Goal: Download file/media

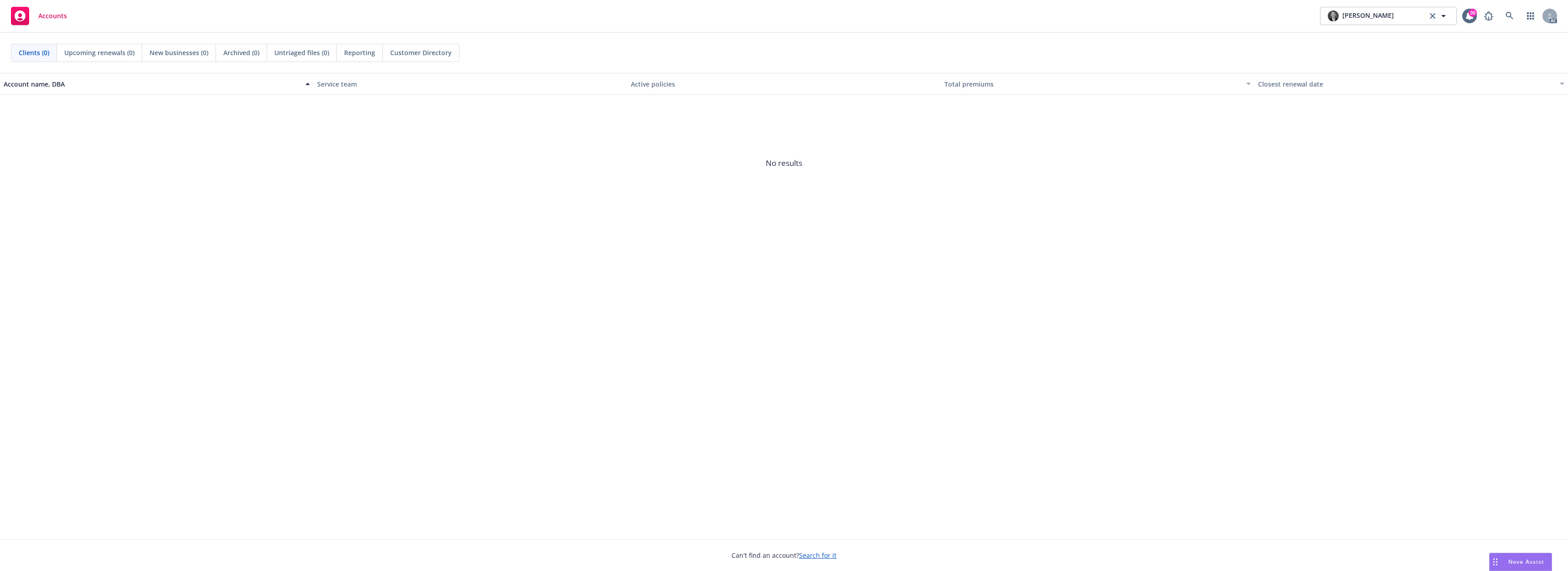
click at [1522, 560] on span "Nova Assist" at bounding box center [1526, 562] width 36 height 8
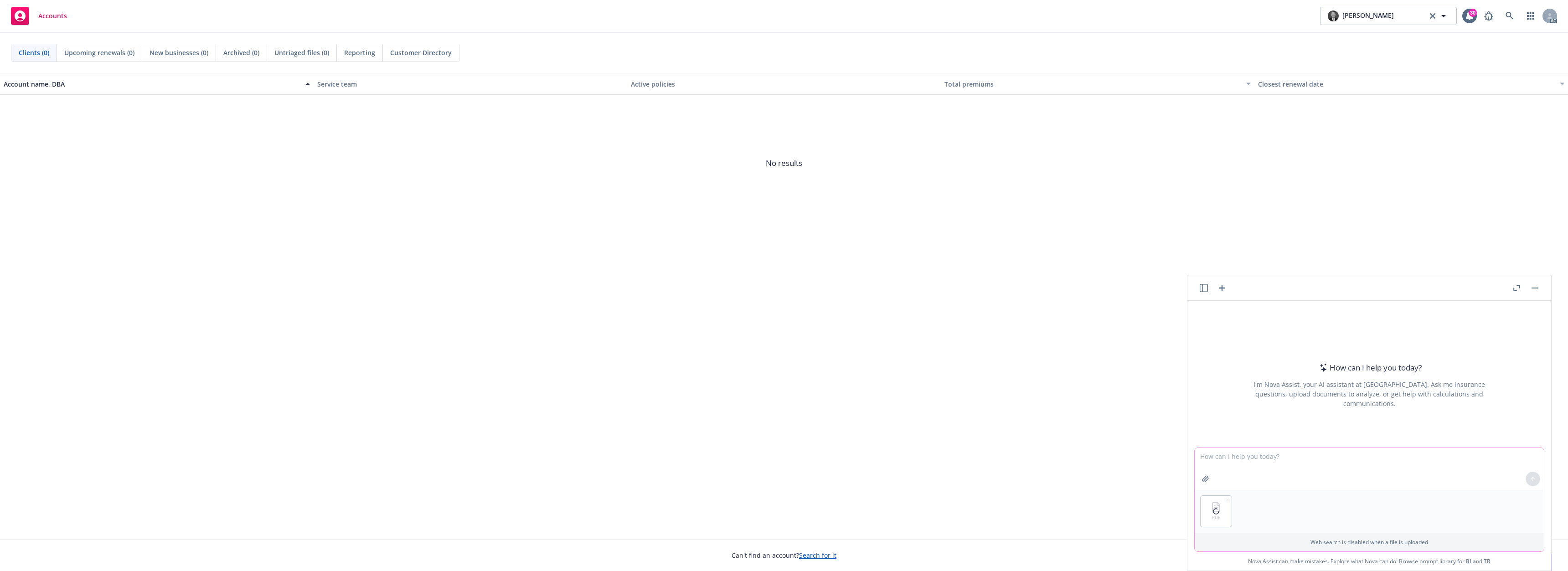
click at [1227, 469] on textarea at bounding box center [1370, 469] width 349 height 42
type textarea "summarize"
click at [1517, 292] on button "button" at bounding box center [1516, 288] width 11 height 11
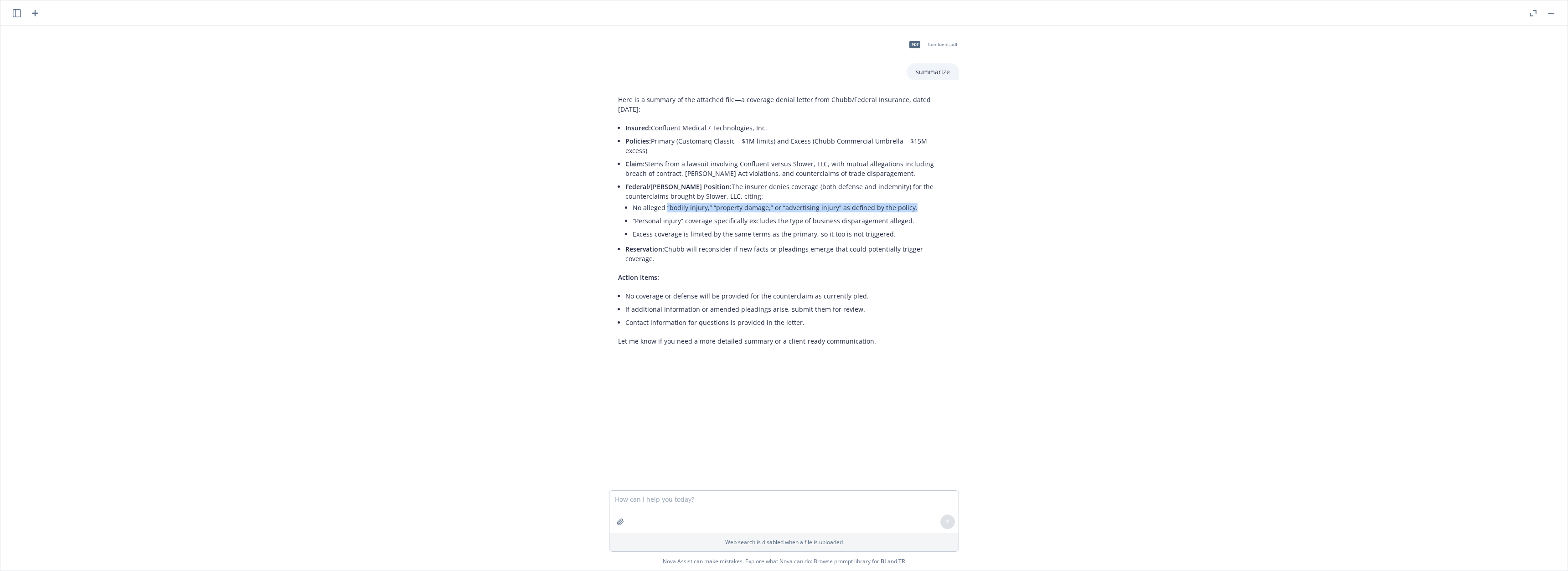
drag, startPoint x: 663, startPoint y: 198, endPoint x: 921, endPoint y: 195, distance: 258.0
click at [921, 201] on li "No alleged “bodily injury,” “property damage,” or “advertising injury” as defin…" at bounding box center [791, 208] width 317 height 13
copy li "“bodily injury,” “property damage,” or “advertising injury” as defined by the p…"
drag, startPoint x: 630, startPoint y: 212, endPoint x: 901, endPoint y: 213, distance: 271.0
click at [901, 214] on li "“Personal injury” coverage specifically excludes the type of business disparage…" at bounding box center [791, 221] width 317 height 13
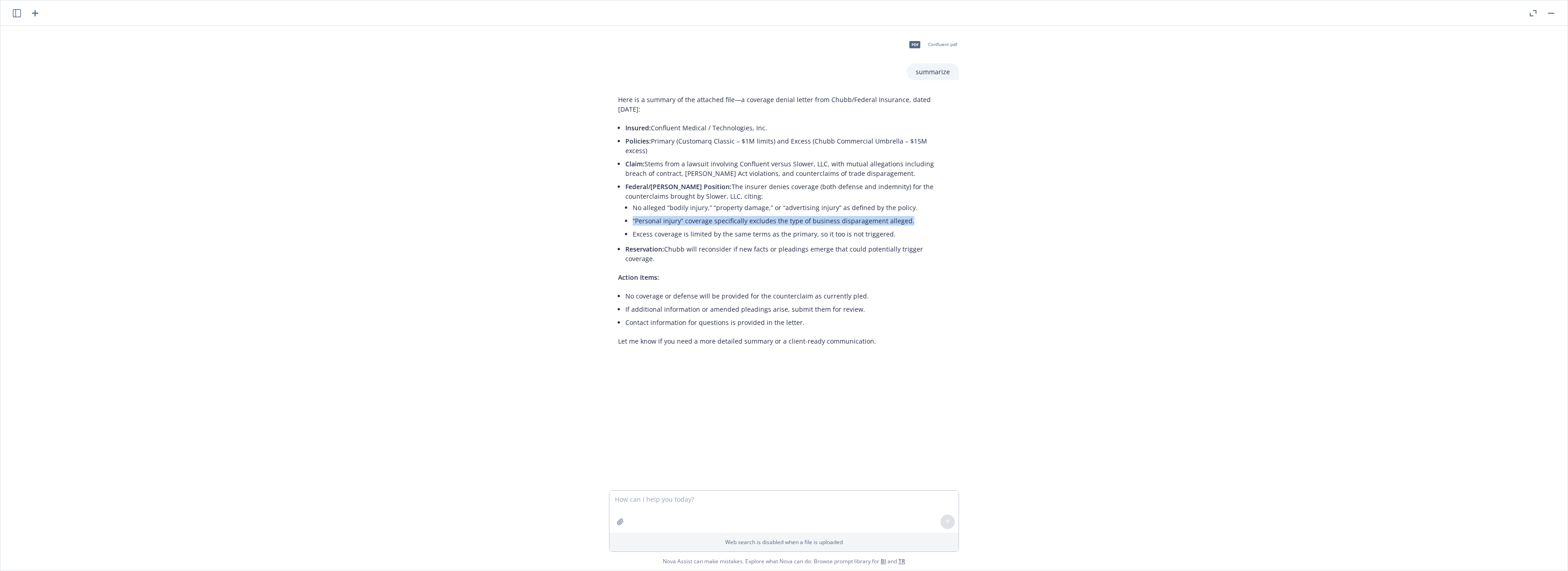
copy li "“Personal injury” coverage specifically excludes the type of business disparage…"
click at [1287, 127] on div "pdf Confluent.pdf summarize Here is a summary of the attached file—a coverage d…" at bounding box center [784, 258] width 1567 height 464
click at [703, 507] on textarea at bounding box center [784, 511] width 349 height 42
paste textarea "[US_STATE] Business & Professions Code § 17200"
type textarea "define: [US_STATE] Business & Professions Code § 17200"
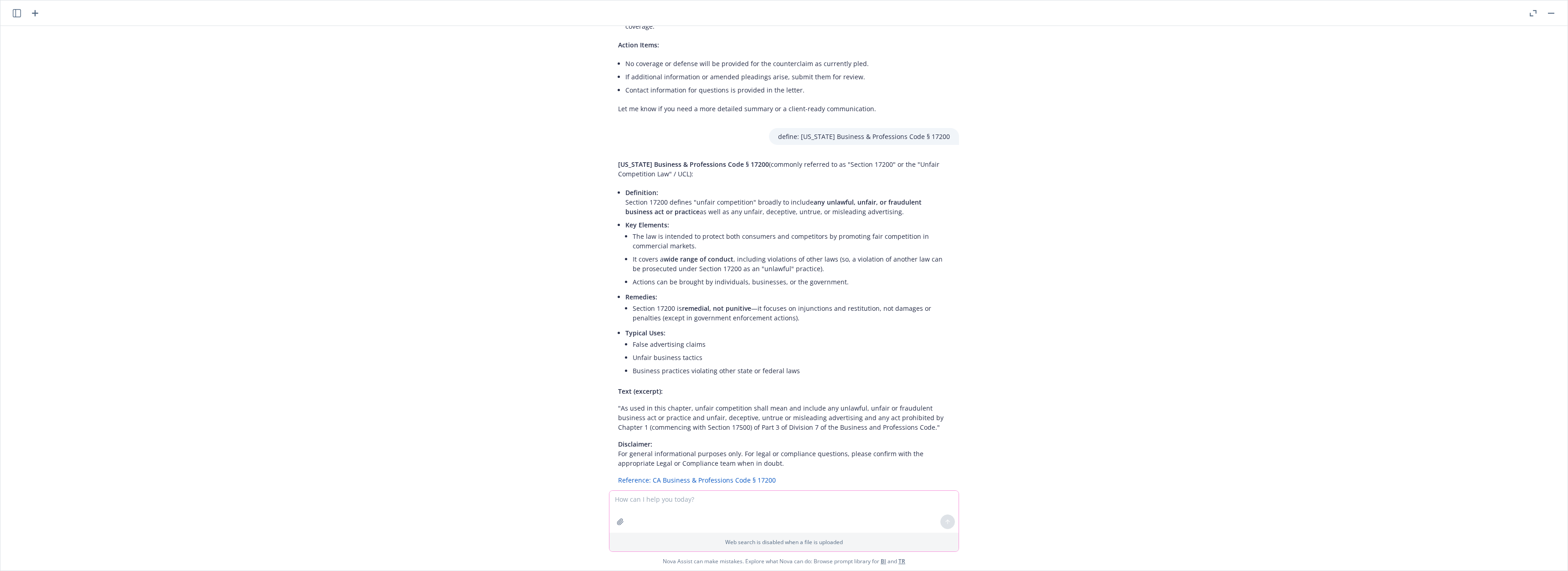
scroll to position [233, 0]
click at [1533, 12] on icon "button" at bounding box center [1533, 13] width 7 height 6
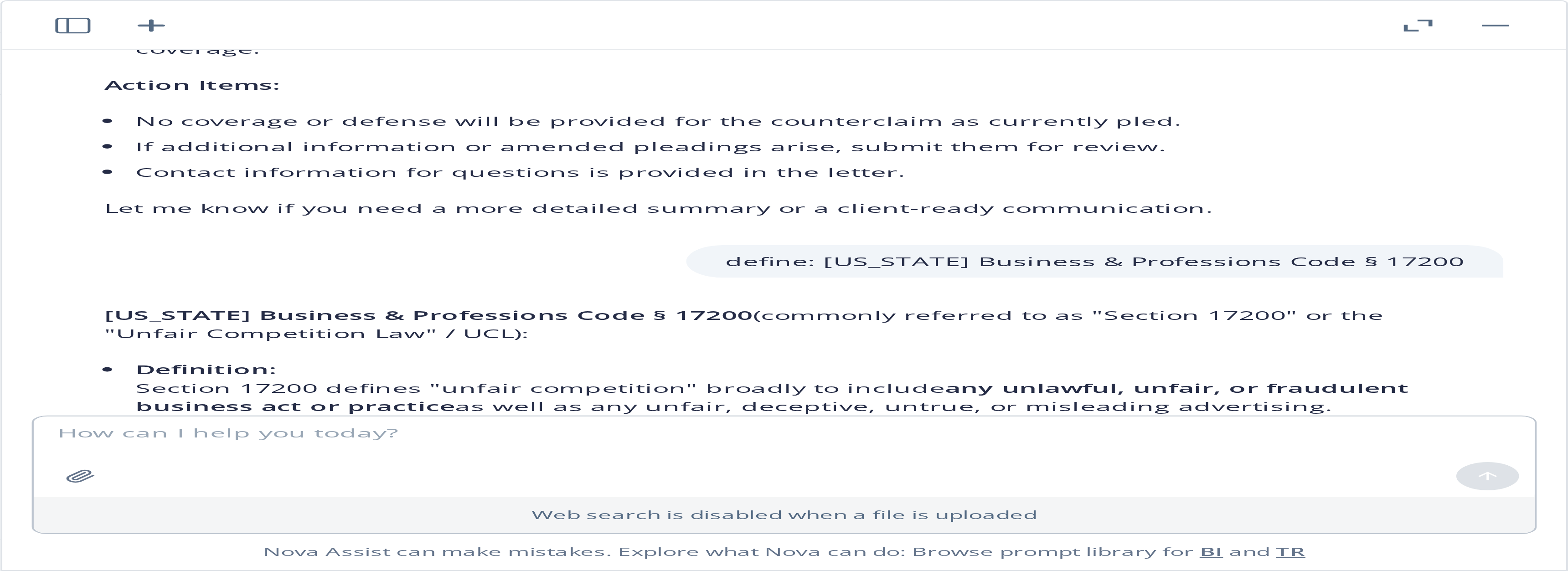
scroll to position [253, 0]
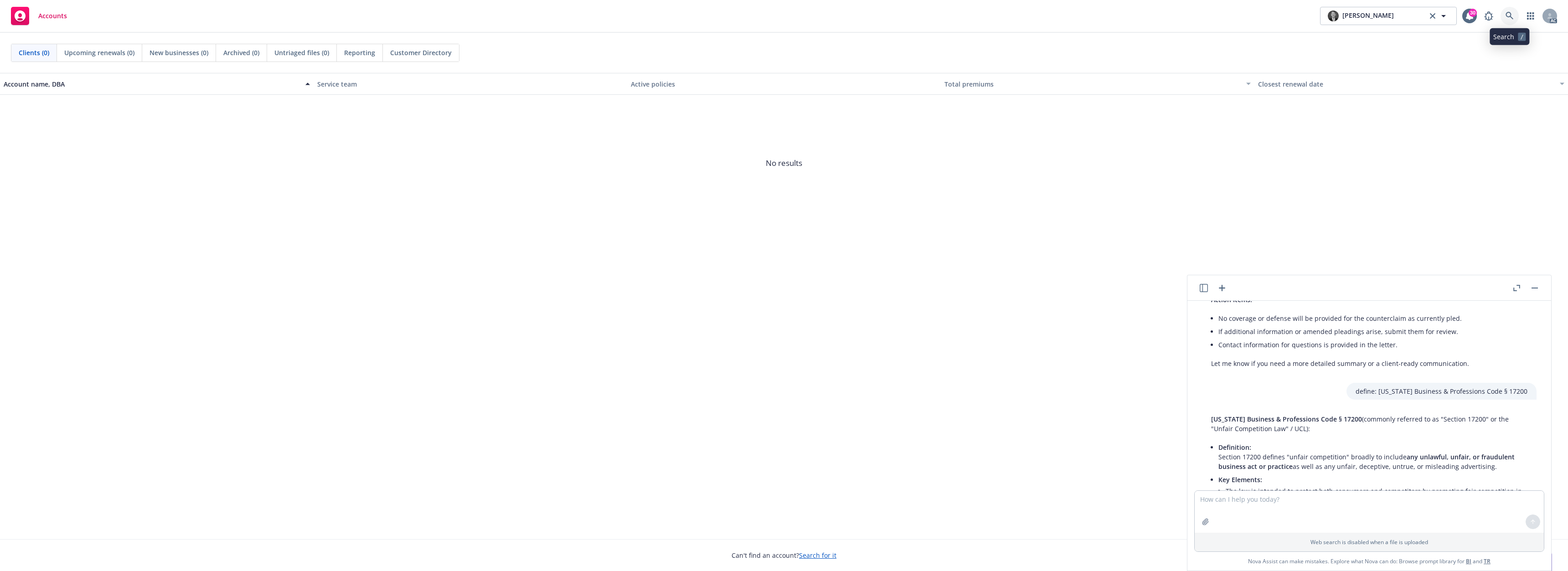
click at [1511, 13] on icon at bounding box center [1509, 15] width 8 height 8
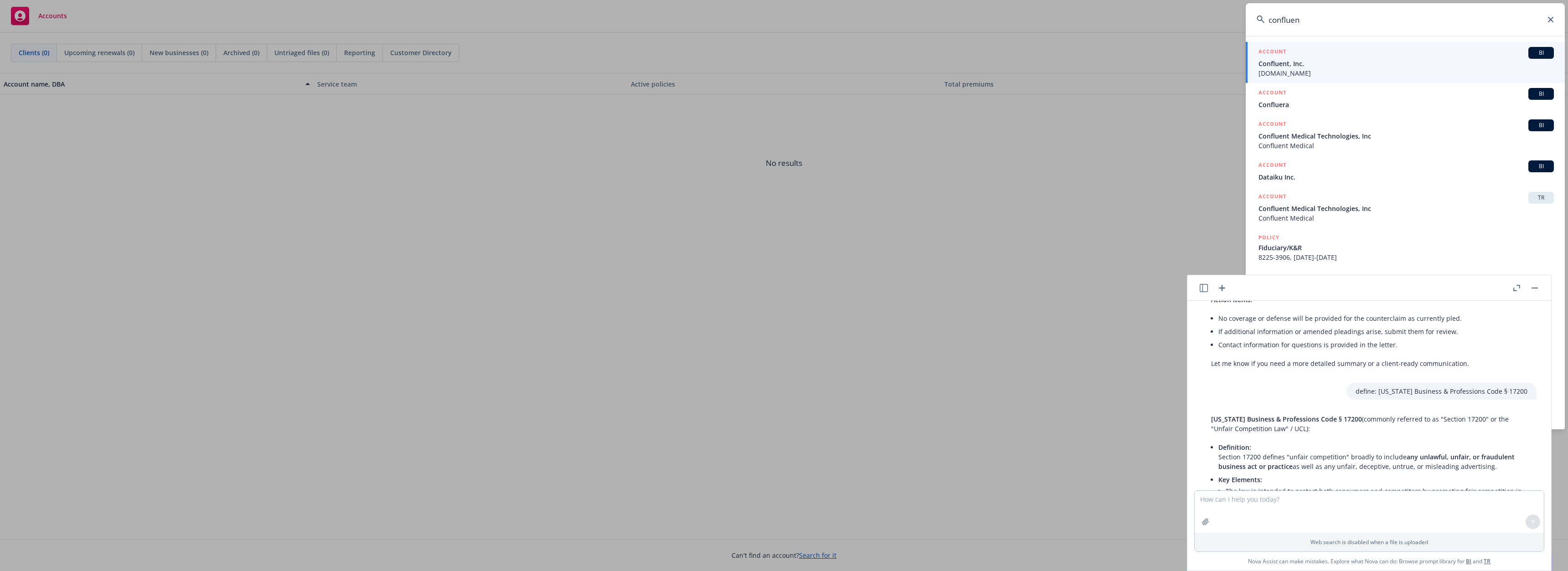
type input "confluent"
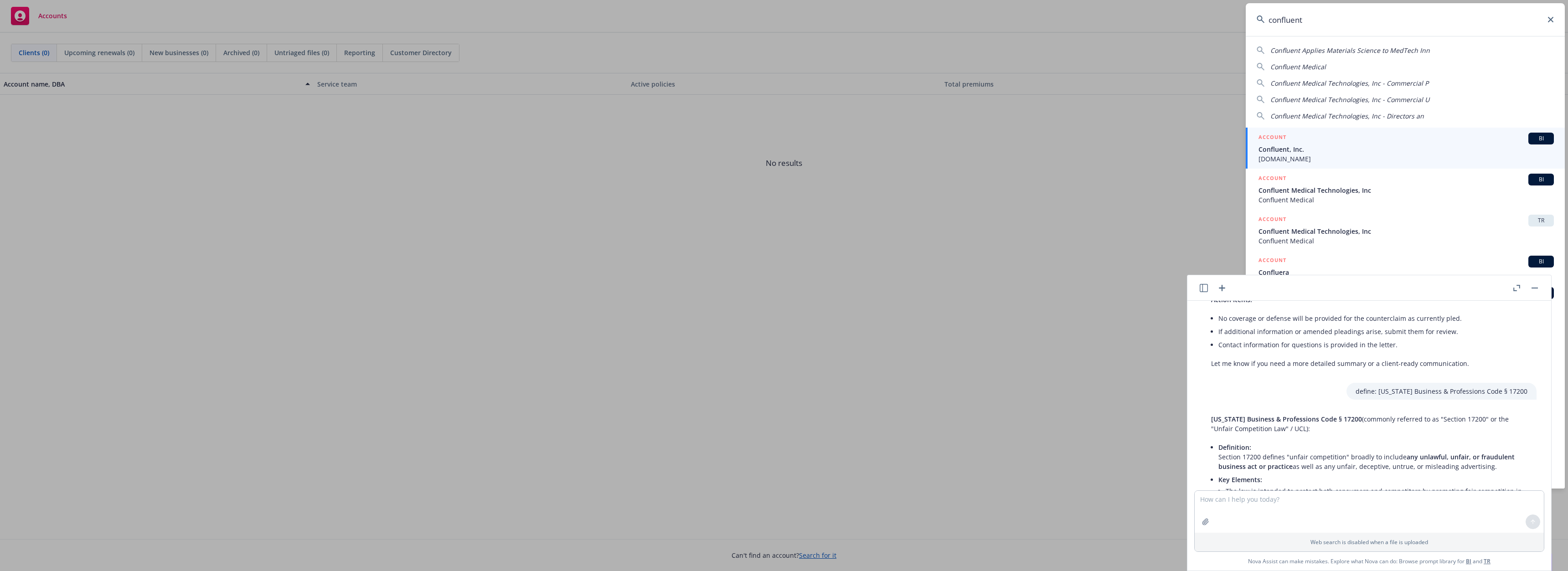
click at [1307, 148] on span "Confluent, Inc." at bounding box center [1406, 149] width 295 height 10
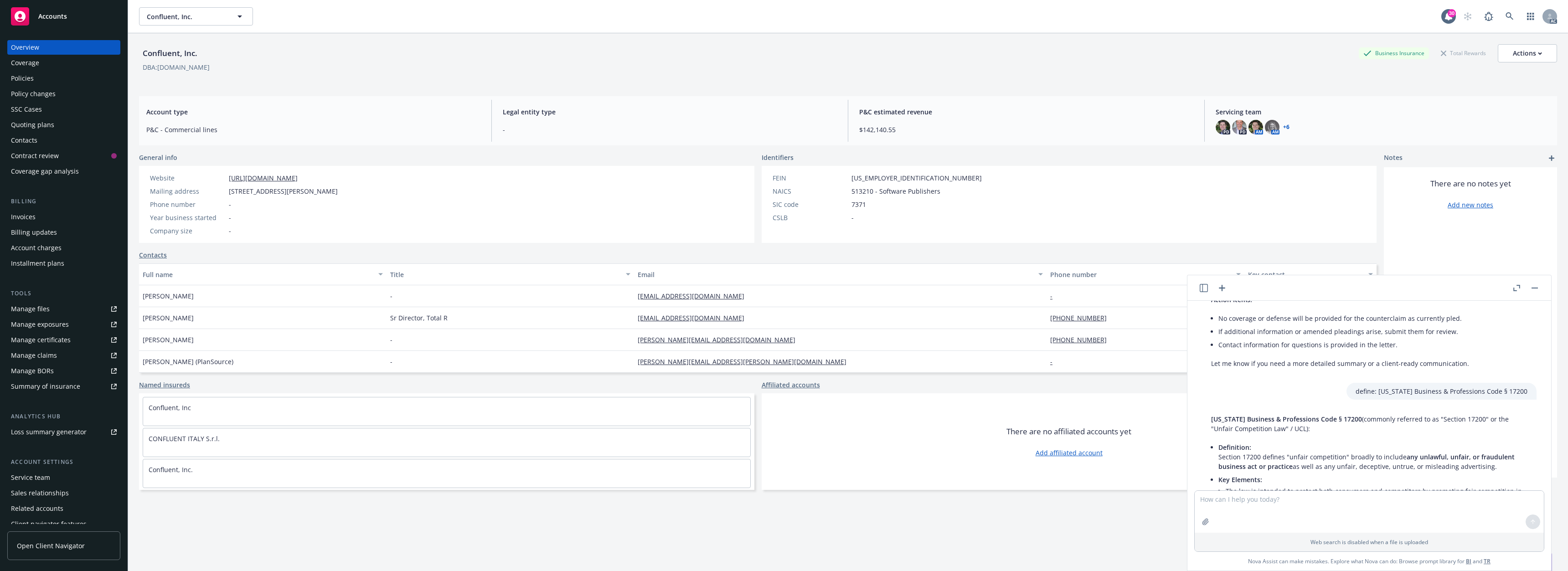
click at [44, 75] on div "Policies" at bounding box center [64, 79] width 106 height 15
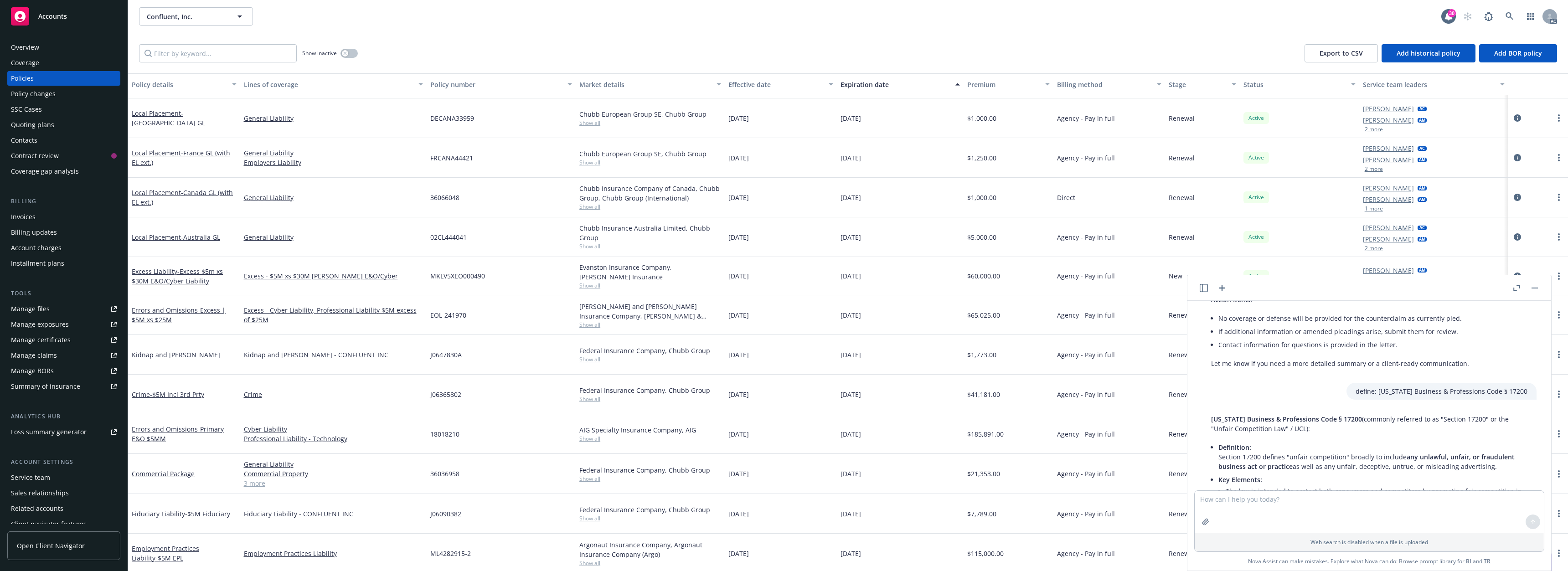
scroll to position [592, 0]
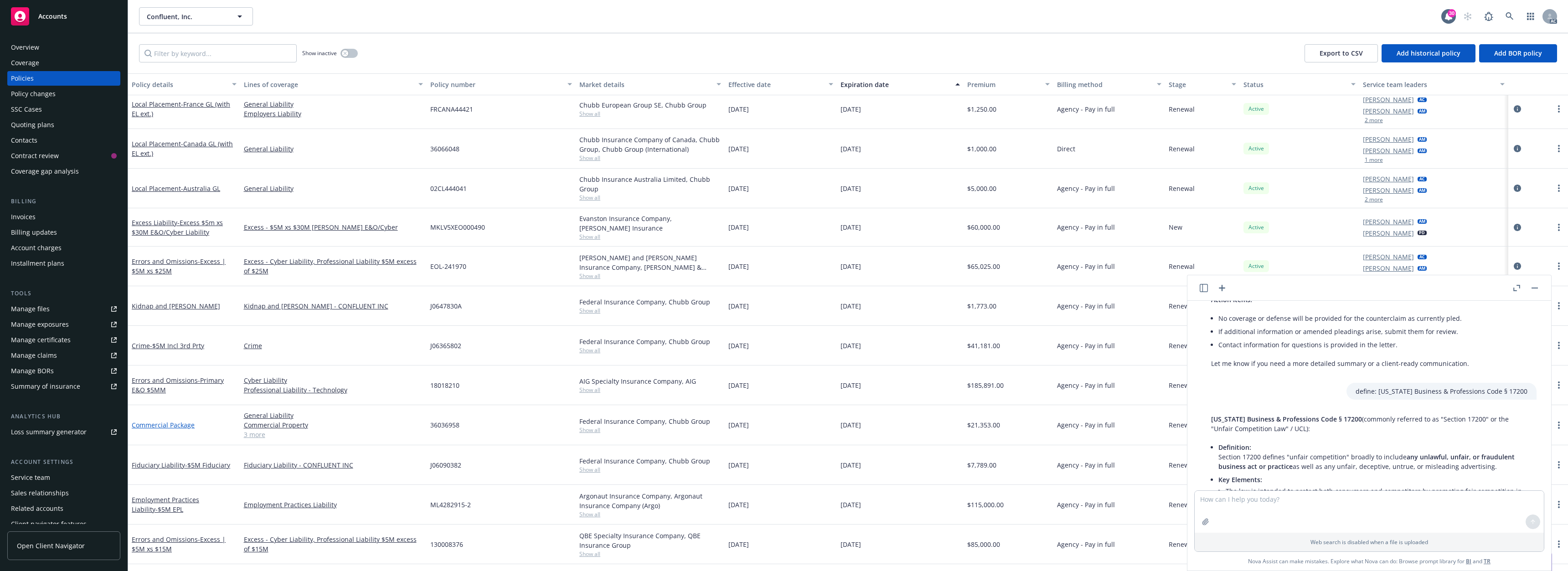
click at [180, 425] on link "Commercial Package" at bounding box center [163, 425] width 63 height 9
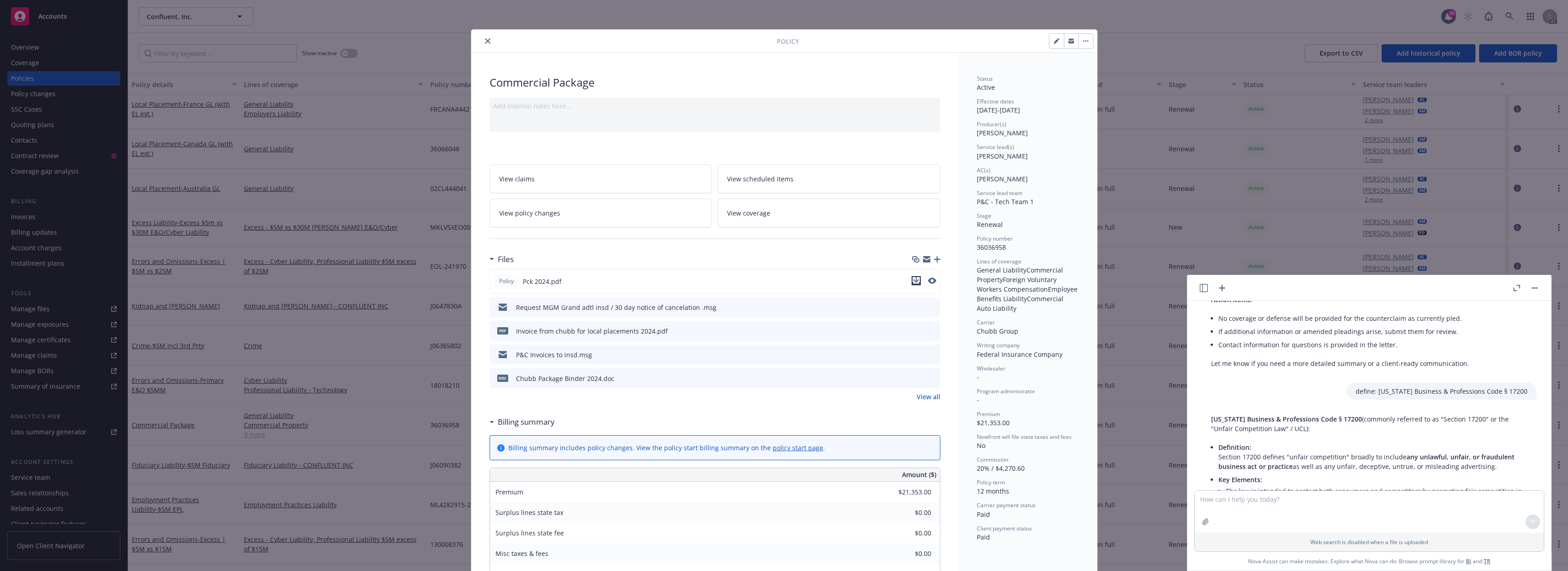
click at [914, 281] on icon "download file" at bounding box center [916, 279] width 6 height 5
click at [488, 37] on button "close" at bounding box center [488, 41] width 11 height 11
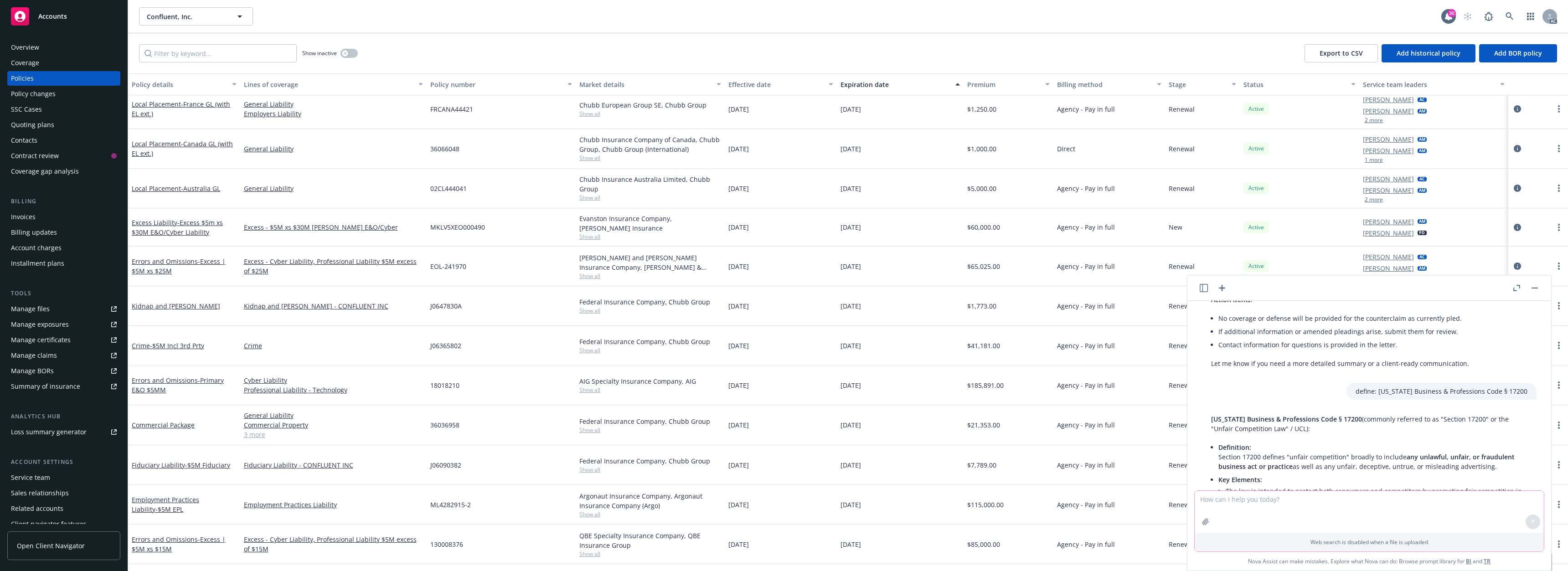
click at [1258, 509] on textarea at bounding box center [1370, 511] width 349 height 42
paste textarea "Hi [PERSON_NAME], [DATE] we received the attached coverage disclaimer from the …"
type textarea "Hi [PERSON_NAME], [DATE] we received the attached coverage disclaimer from the …"
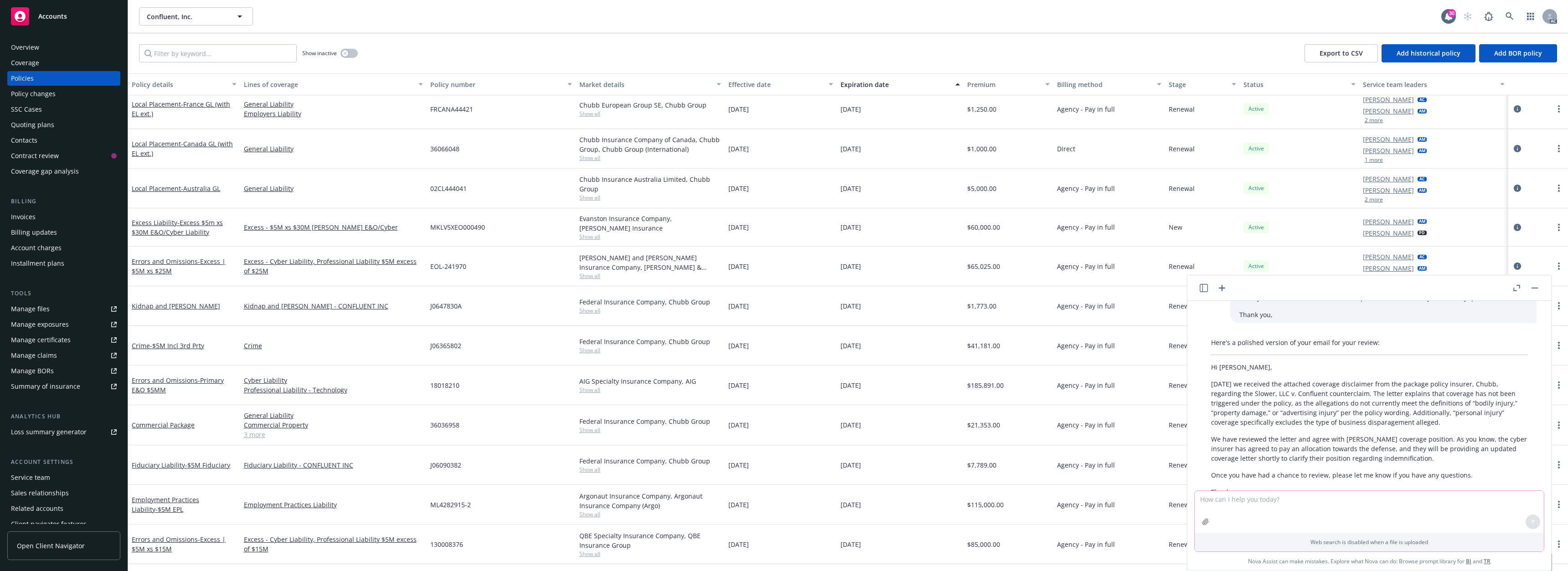
scroll to position [892, 0]
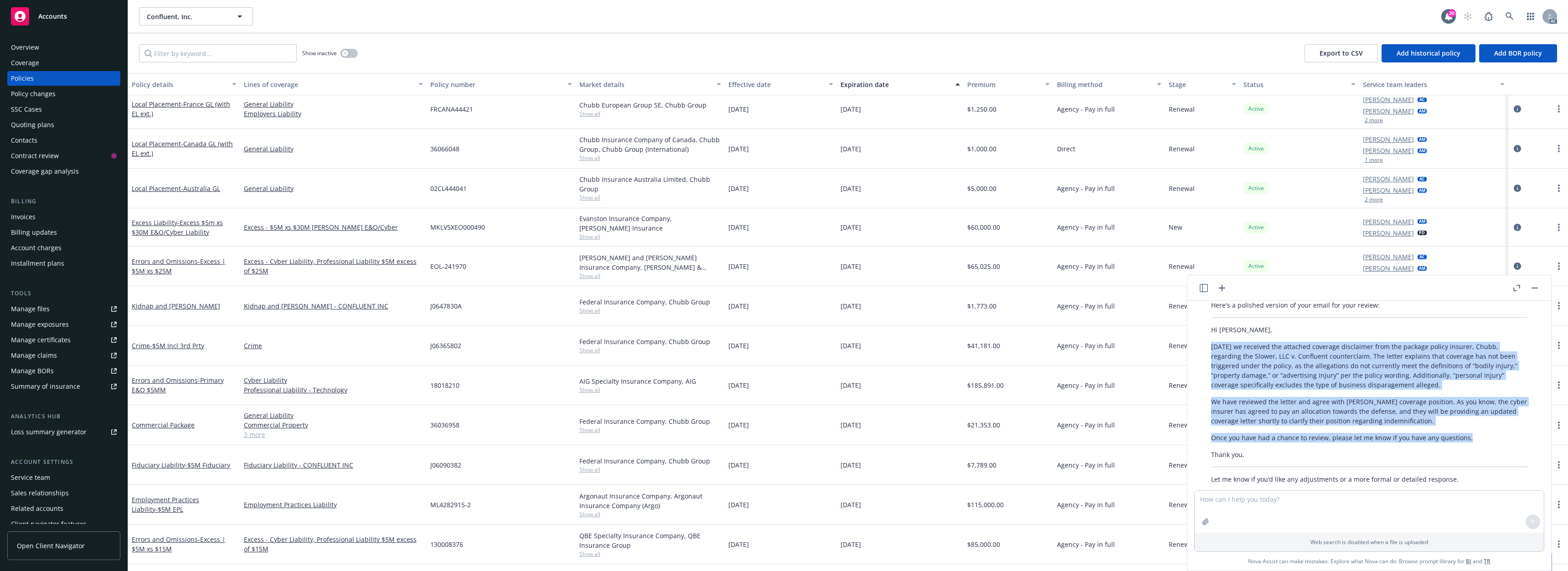
drag, startPoint x: 1208, startPoint y: 326, endPoint x: 1475, endPoint y: 424, distance: 284.4
click at [1475, 424] on div "Here's a polished version of your email for your review: Hi [PERSON_NAME], [DAT…" at bounding box center [1370, 392] width 335 height 191
copy div "[DATE] we received the attached coverage disclaimer from the package policy ins…"
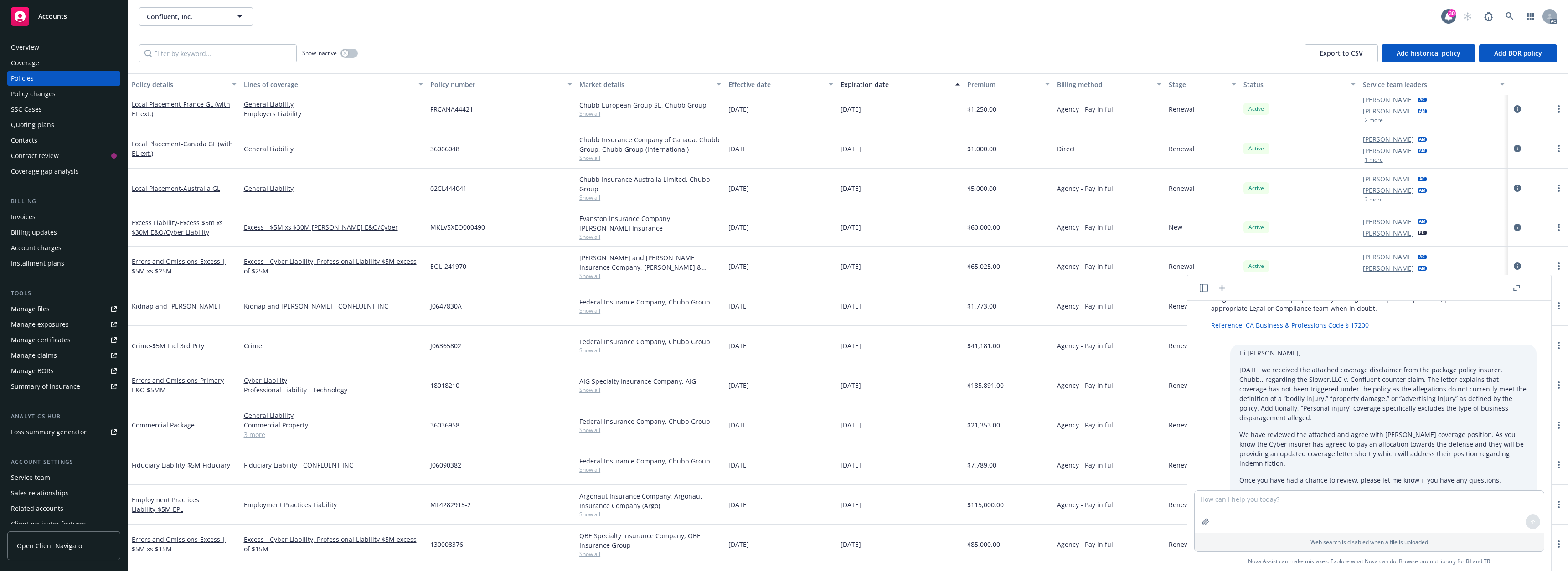
scroll to position [664, 0]
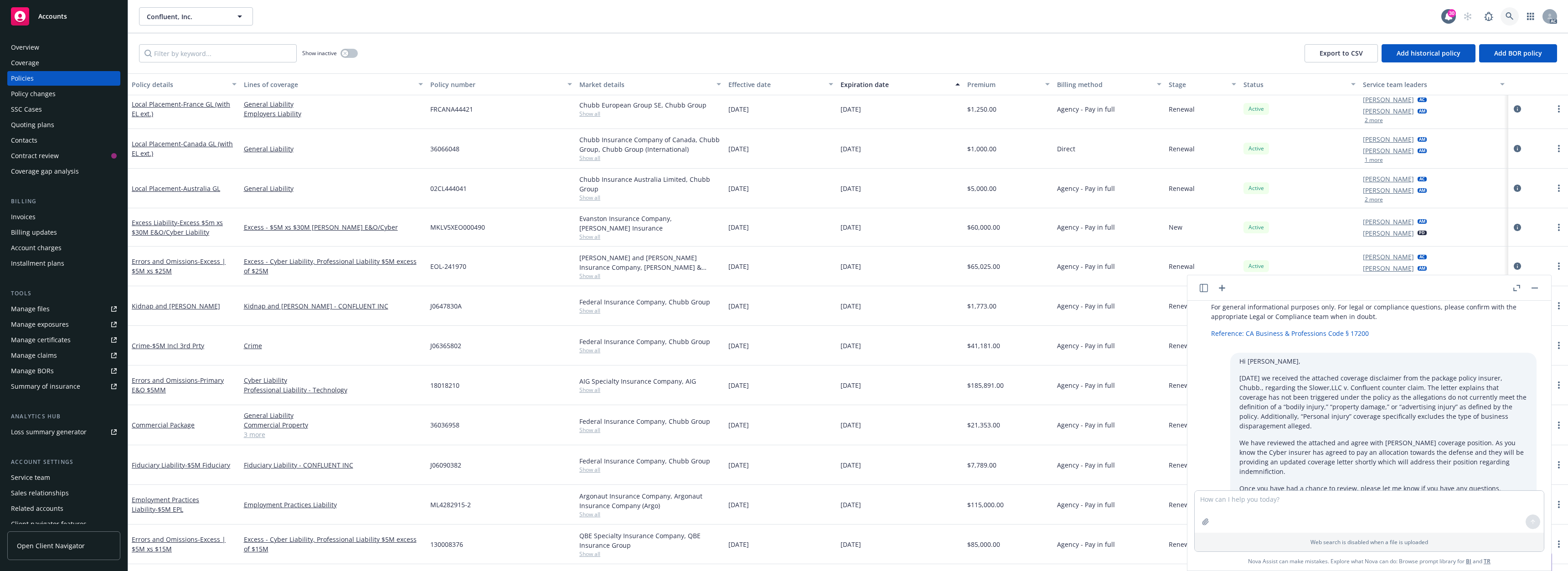
click at [1503, 20] on link at bounding box center [1510, 16] width 18 height 18
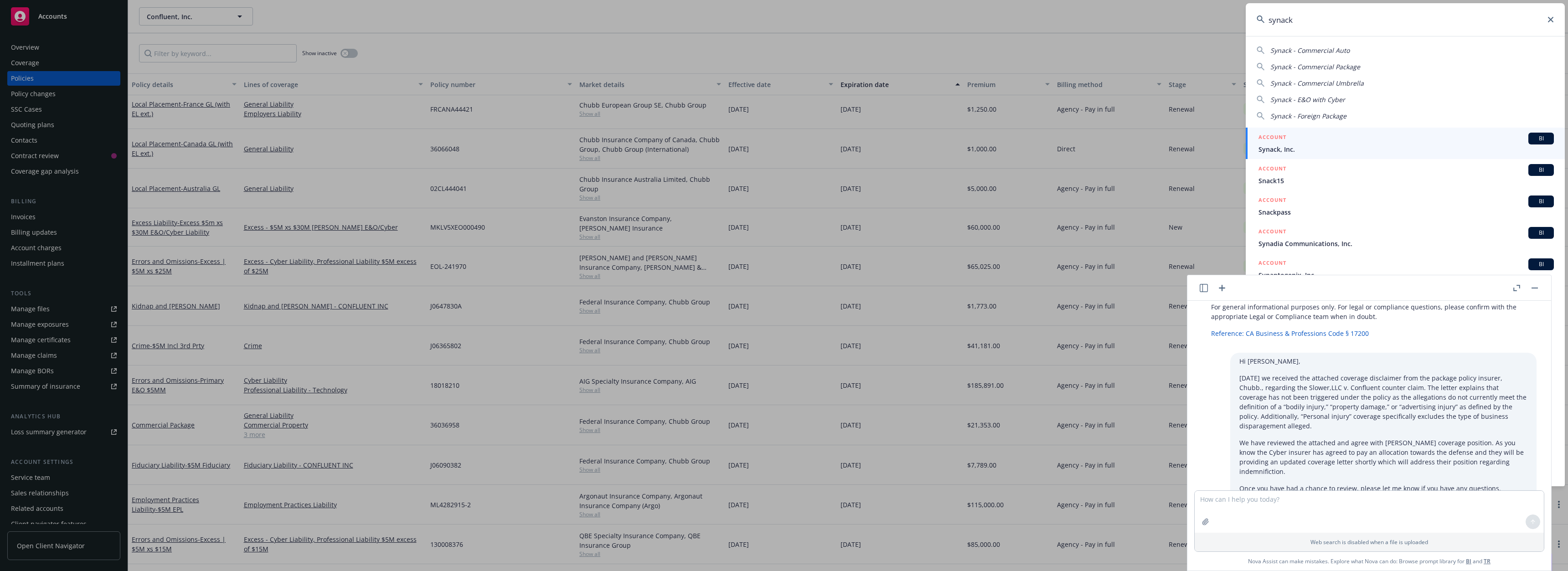
type input "synack"
click at [1289, 147] on span "Synack, Inc." at bounding box center [1406, 149] width 295 height 10
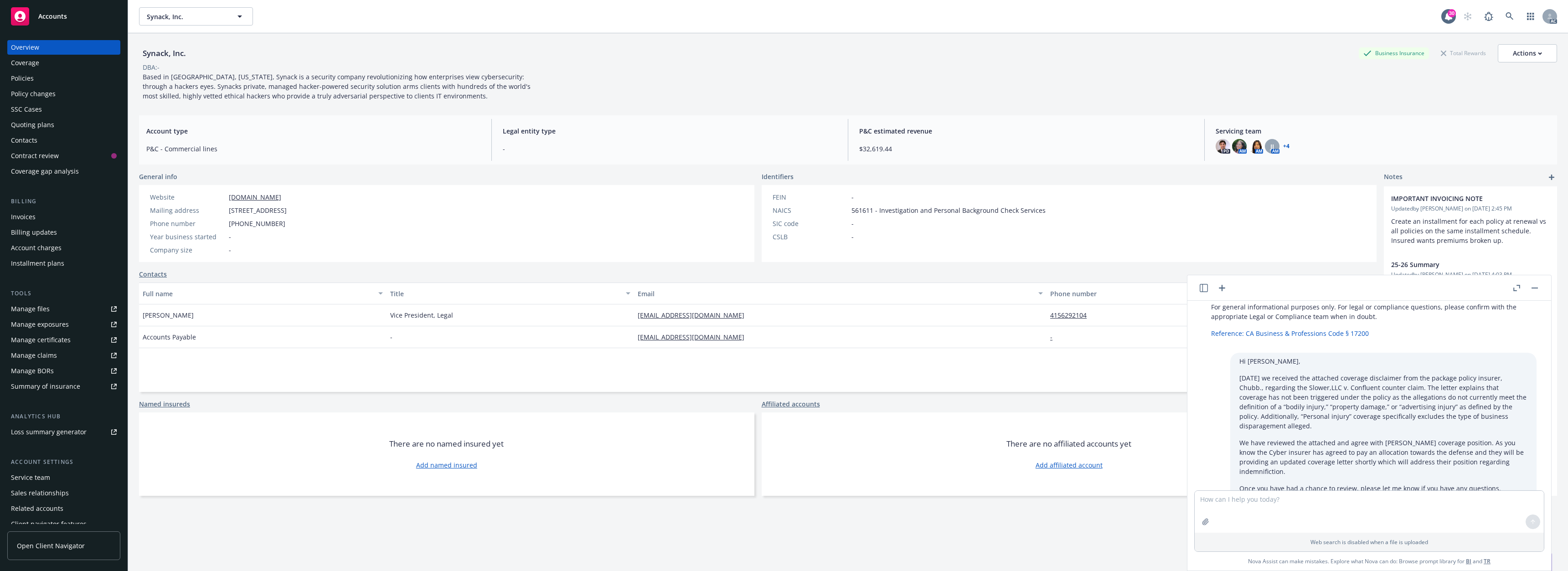
click at [33, 85] on div "Policies" at bounding box center [22, 79] width 23 height 15
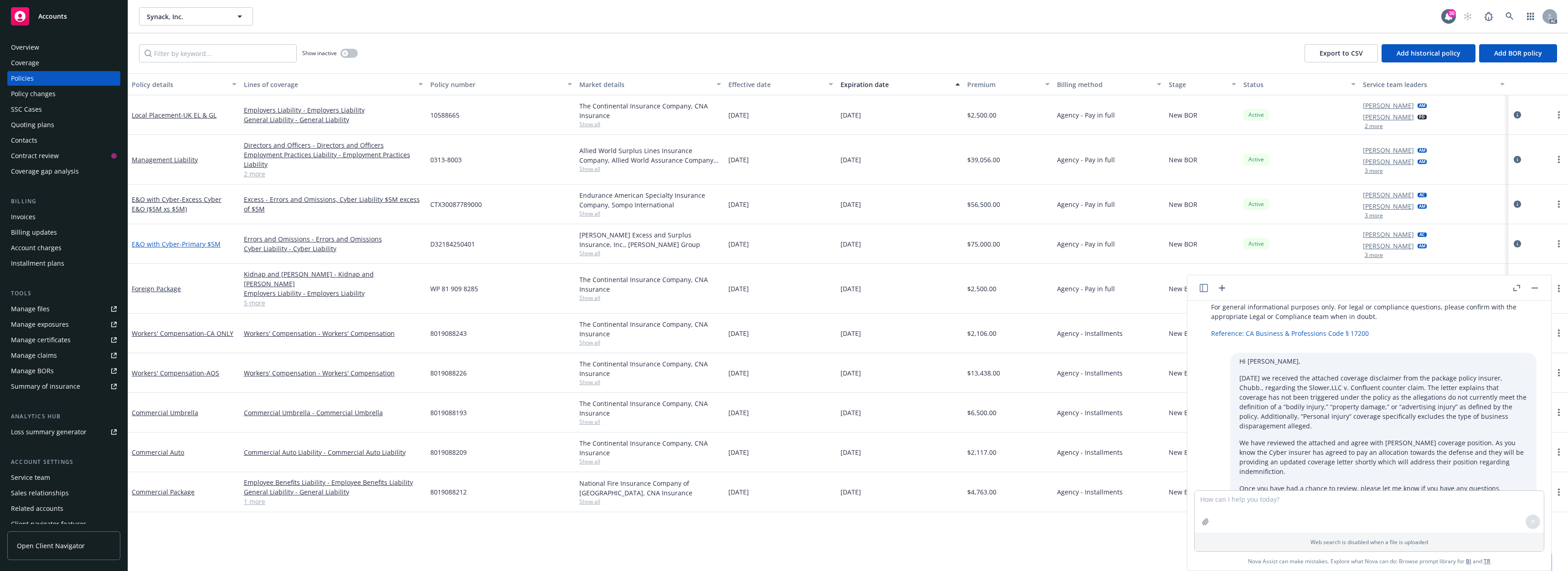
click at [194, 242] on span "- Primary $5M" at bounding box center [200, 244] width 41 height 9
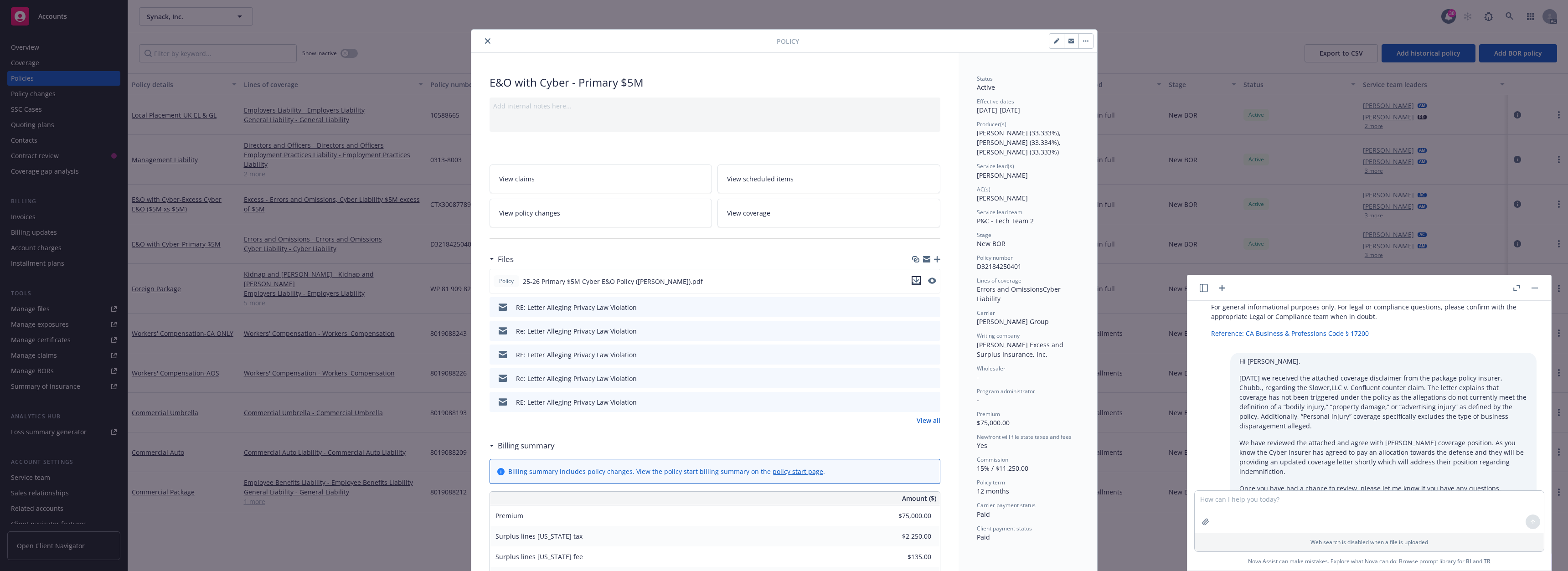
click at [912, 281] on icon "download file" at bounding box center [916, 281] width 7 height 7
click at [1234, 505] on textarea at bounding box center [1370, 511] width 349 height 42
paste textarea "Hi [PERSON_NAME], I hope you are well. When you have a moment, please provide u…"
type textarea "Hi [PERSON_NAME], I hope you are well. When you have a moment, please provide u…"
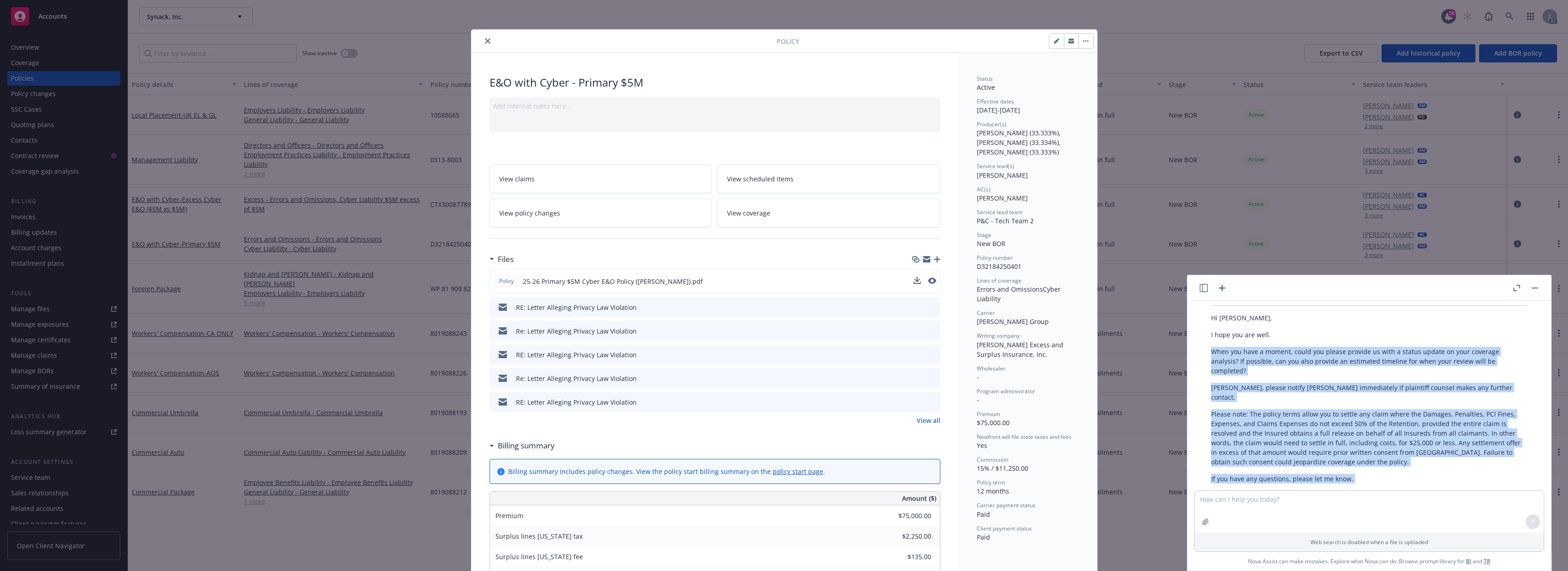
scroll to position [1316, 0]
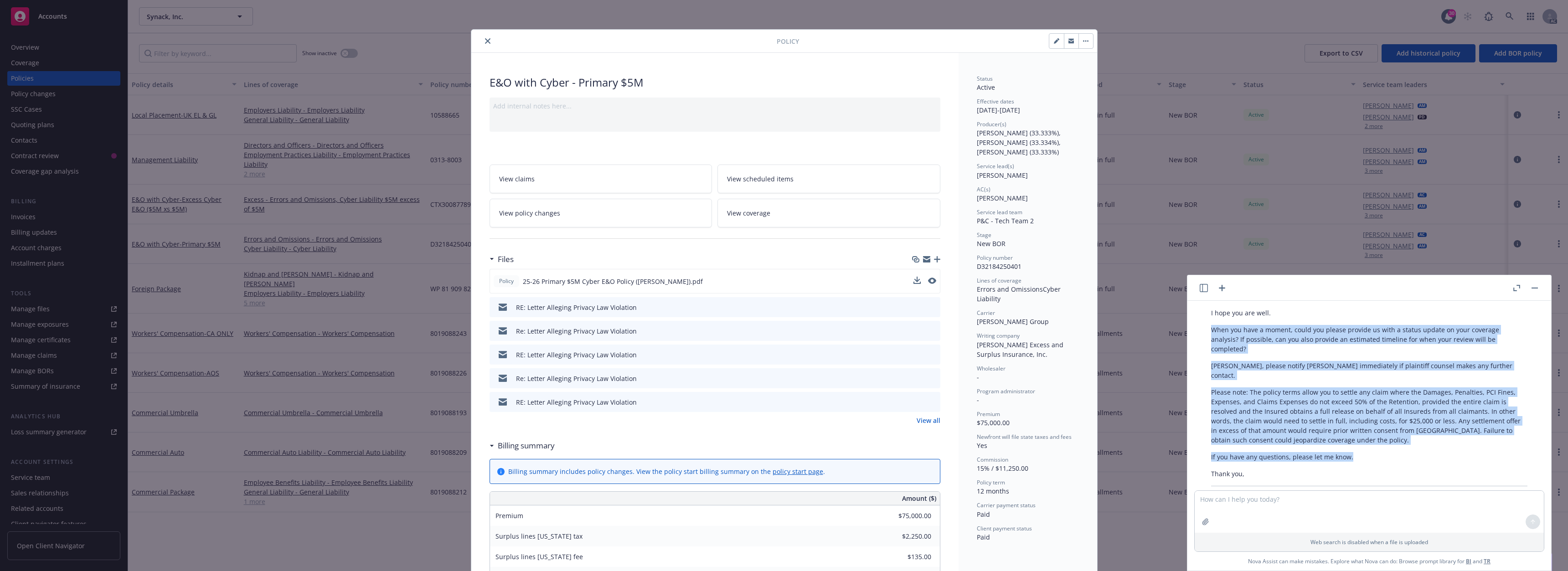
drag, startPoint x: 1210, startPoint y: 391, endPoint x: 1441, endPoint y: 423, distance: 233.2
click at [1441, 423] on div "Here’s a polished and professional draft of your email: Hi [PERSON_NAME], I hop…" at bounding box center [1370, 385] width 335 height 244
copy div "When you have a moment, could you please provide us with a status update on you…"
